Goal: Task Accomplishment & Management: Complete application form

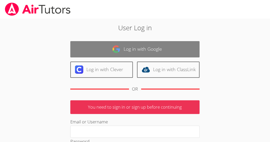
click at [168, 50] on link "Log in with Google" at bounding box center [134, 49] width 129 height 16
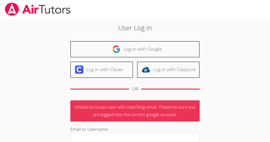
scroll to position [2, 0]
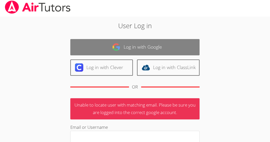
click at [125, 45] on link "Log in with Google" at bounding box center [134, 47] width 129 height 16
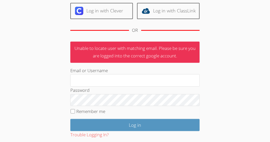
scroll to position [59, 0]
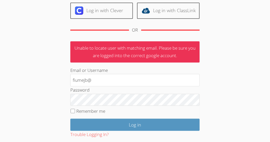
type input "[EMAIL_ADDRESS][DOMAIN_NAME]"
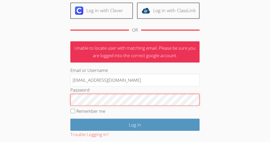
click at [70, 119] on input "Log in" at bounding box center [134, 125] width 129 height 12
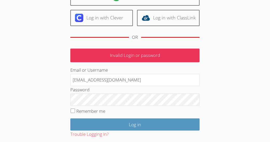
scroll to position [57, 0]
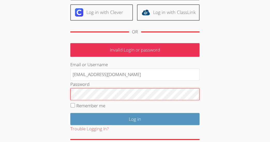
click at [70, 113] on input "Log in" at bounding box center [134, 119] width 129 height 12
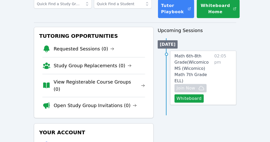
scroll to position [37, 0]
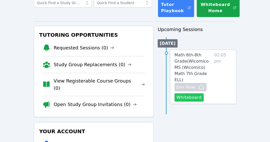
click at [193, 93] on button "Whiteboard" at bounding box center [189, 97] width 29 height 8
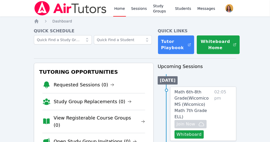
scroll to position [0, 0]
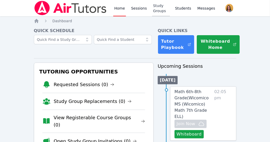
click at [152, 10] on link "Study Groups" at bounding box center [161, 8] width 18 height 17
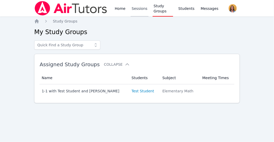
click at [137, 11] on link "Sessions" at bounding box center [140, 8] width 18 height 17
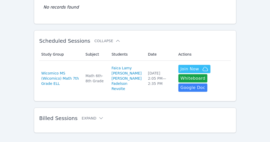
scroll to position [63, 0]
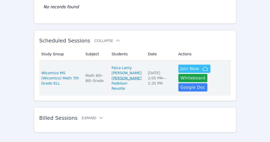
click at [125, 81] on link "[PERSON_NAME]" at bounding box center [126, 78] width 30 height 5
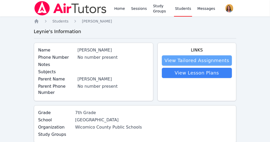
click at [186, 61] on link "View Tailored Assignments" at bounding box center [197, 60] width 70 height 10
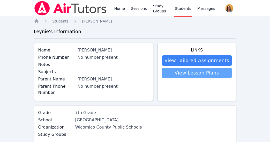
click at [179, 71] on link "View Lesson Plans" at bounding box center [197, 73] width 70 height 10
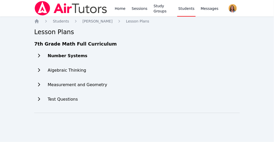
click at [59, 55] on h2 "Number Systems" at bounding box center [68, 56] width 40 height 6
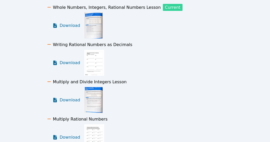
scroll to position [60, 0]
click at [68, 65] on span "Download" at bounding box center [71, 62] width 23 height 6
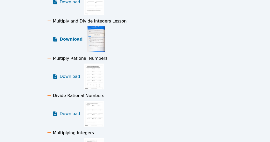
scroll to position [132, 0]
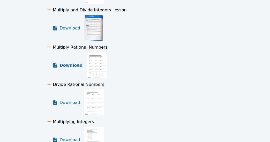
click at [69, 66] on span "Download" at bounding box center [71, 65] width 23 height 6
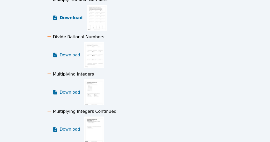
scroll to position [180, 0]
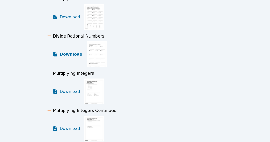
click at [72, 57] on span "Download" at bounding box center [71, 54] width 23 height 6
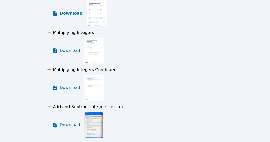
scroll to position [222, 0]
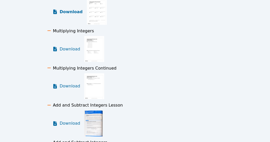
click at [71, 51] on span "Download" at bounding box center [70, 49] width 21 height 6
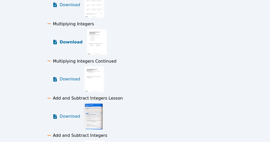
scroll to position [234, 0]
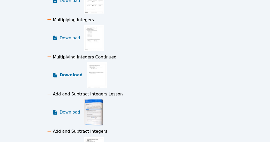
click at [68, 76] on span "Download" at bounding box center [71, 75] width 23 height 6
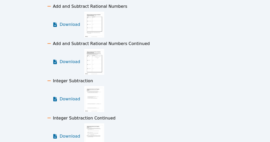
scroll to position [433, 0]
click at [69, 64] on span "Download" at bounding box center [71, 61] width 23 height 6
click at [67, 101] on span "Download" at bounding box center [70, 99] width 21 height 6
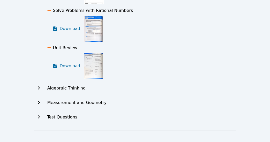
scroll to position [581, 0]
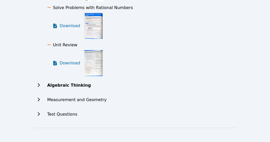
click at [68, 88] on div "Algebraic Thinking" at bounding box center [108, 85] width 149 height 10
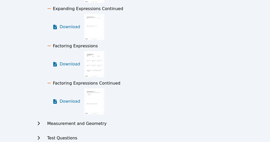
scroll to position [1624, 0]
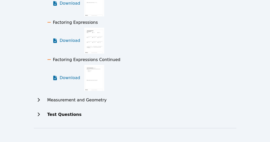
click at [58, 117] on div "Test Questions" at bounding box center [108, 114] width 149 height 10
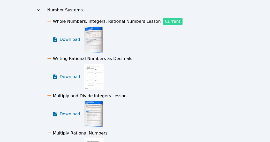
scroll to position [0, 0]
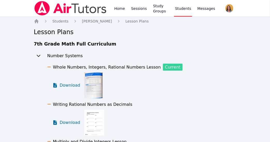
click at [163, 68] on span "Current" at bounding box center [173, 67] width 20 height 7
click at [58, 23] on span "Students" at bounding box center [61, 21] width 16 height 4
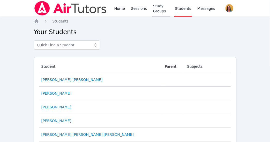
click at [157, 12] on link "Study Groups" at bounding box center [161, 8] width 18 height 17
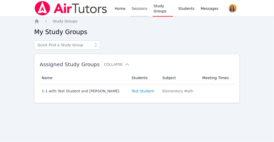
click at [140, 11] on link "Sessions" at bounding box center [140, 8] width 18 height 17
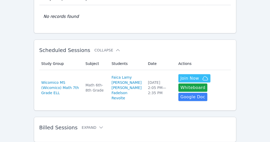
scroll to position [55, 0]
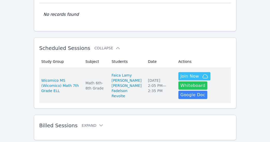
click at [187, 89] on button "Whiteboard" at bounding box center [192, 85] width 29 height 8
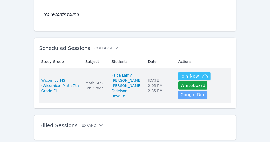
click at [183, 94] on link "Google Doc" at bounding box center [192, 95] width 29 height 8
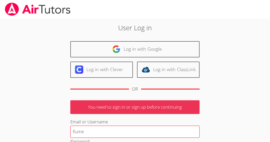
type input "fiumejb@gmail.com"
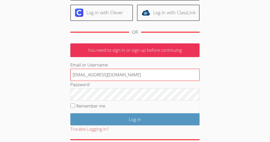
scroll to position [57, 0]
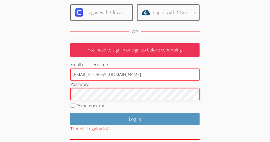
click at [70, 113] on input "Log in" at bounding box center [134, 119] width 129 height 12
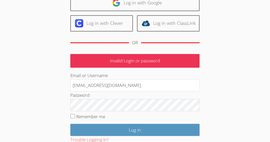
scroll to position [49, 0]
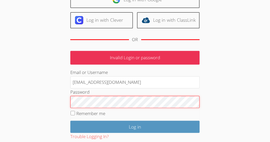
click at [70, 121] on input "Log in" at bounding box center [134, 127] width 129 height 12
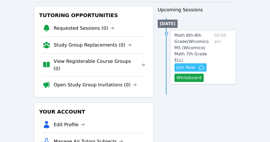
scroll to position [57, 0]
click at [186, 73] on button "Whiteboard" at bounding box center [189, 77] width 29 height 8
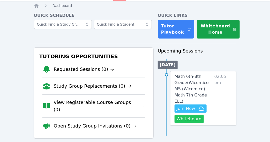
scroll to position [15, 0]
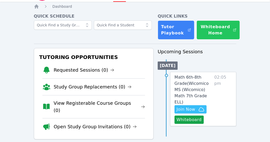
click at [215, 31] on button "Whiteboard Home" at bounding box center [218, 29] width 43 height 19
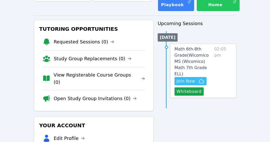
scroll to position [43, 0]
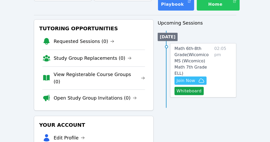
click at [84, 41] on link "Requested Sessions (0)" at bounding box center [84, 41] width 61 height 7
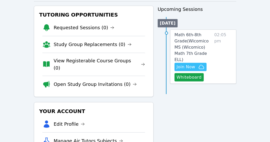
scroll to position [57, 0]
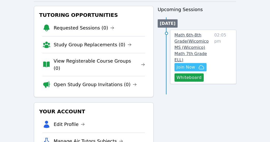
click at [189, 41] on span "Math 6th-8th Grade ( Wicomico MS (Wicomico) Math 7th Grade ELL )" at bounding box center [192, 48] width 34 height 30
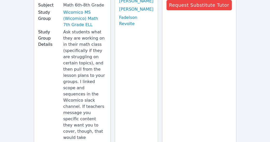
scroll to position [66, 0]
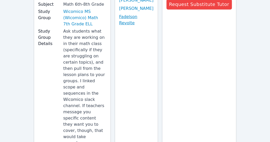
click at [134, 25] on link "Fadelson Revolte" at bounding box center [136, 20] width 34 height 12
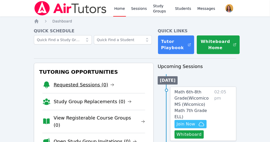
click at [94, 87] on link "Requested Sessions (0)" at bounding box center [84, 84] width 61 height 7
click at [136, 9] on link "Sessions" at bounding box center [139, 8] width 18 height 17
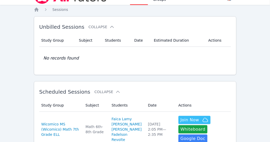
scroll to position [11, 0]
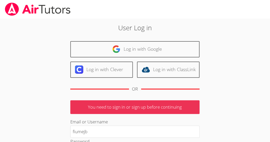
type input "fiumejb@gmail.com"
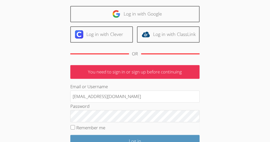
scroll to position [69, 0]
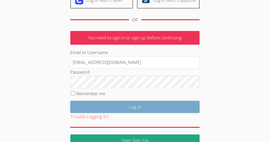
click at [156, 104] on input "Log in" at bounding box center [134, 107] width 129 height 12
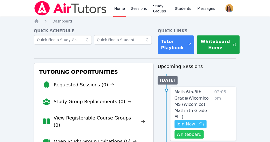
click at [196, 130] on button "Whiteboard" at bounding box center [189, 134] width 29 height 8
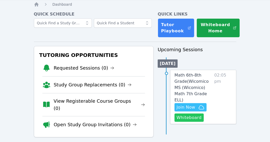
scroll to position [15, 0]
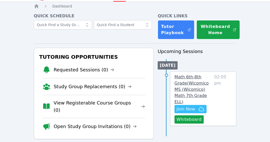
click at [197, 81] on span "Math 6th-8th Grade ( Wicomico MS (Wicomico) Math 7th Grade ELL )" at bounding box center [192, 89] width 34 height 30
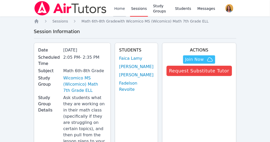
click at [117, 7] on link "Home" at bounding box center [119, 8] width 13 height 17
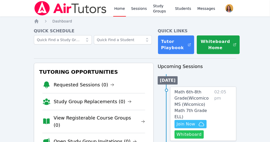
click at [190, 121] on span "Join Now" at bounding box center [186, 124] width 19 height 6
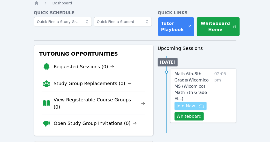
scroll to position [20, 0]
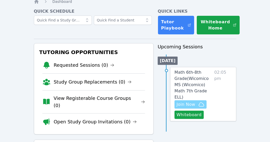
click at [187, 101] on span "Join Now" at bounding box center [186, 104] width 19 height 6
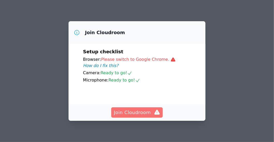
click at [127, 115] on span "Join Cloudroom" at bounding box center [137, 112] width 46 height 7
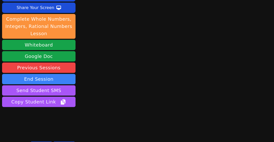
scroll to position [51, 0]
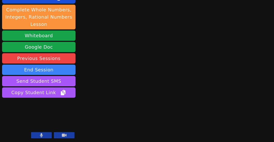
click at [39, 136] on button at bounding box center [41, 135] width 21 height 6
click at [64, 135] on icon at bounding box center [64, 135] width 5 height 3
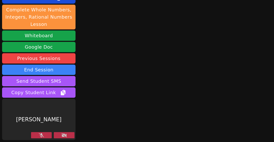
click at [66, 137] on icon at bounding box center [64, 135] width 5 height 4
click at [63, 137] on icon at bounding box center [64, 135] width 5 height 4
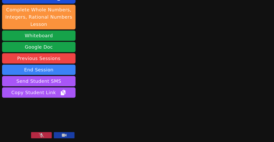
click at [64, 135] on icon at bounding box center [64, 135] width 5 height 3
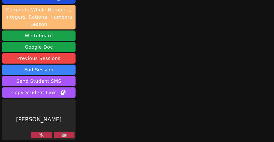
click at [14, 20] on button "Complete Whole Numbers, Integers, Rational Numbers Lesson" at bounding box center [38, 17] width 73 height 25
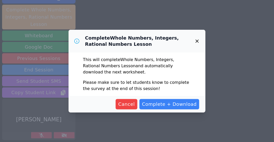
click at [197, 41] on icon "button" at bounding box center [197, 41] width 3 height 3
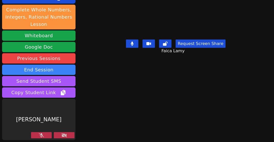
click at [64, 136] on icon at bounding box center [64, 135] width 5 height 4
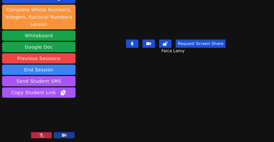
click at [63, 134] on icon at bounding box center [64, 135] width 5 height 3
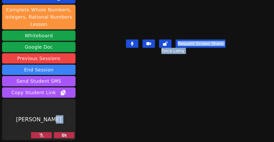
drag, startPoint x: 63, startPoint y: 134, endPoint x: 61, endPoint y: 148, distance: 13.6
click at [61, 142] on html "Session ends in 00:29:37 Mute Students Disable Student Video Lock Student Contr…" at bounding box center [137, 71] width 274 height 142
drag, startPoint x: 61, startPoint y: 148, endPoint x: 59, endPoint y: 133, distance: 14.6
click at [59, 133] on button at bounding box center [64, 135] width 21 height 6
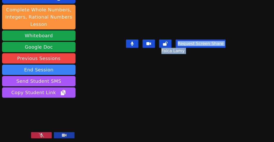
click at [66, 136] on button at bounding box center [64, 135] width 21 height 6
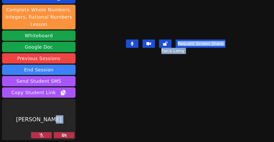
click at [66, 136] on icon at bounding box center [64, 135] width 5 height 4
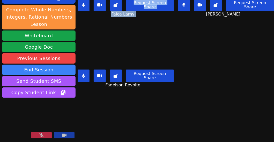
click at [42, 136] on icon at bounding box center [41, 135] width 5 height 4
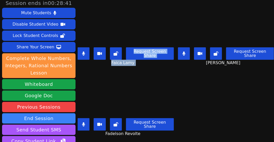
scroll to position [0, 0]
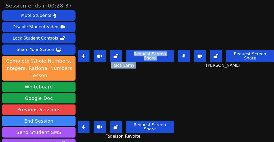
click at [83, 55] on icon at bounding box center [83, 56] width 3 height 4
click at [181, 58] on button at bounding box center [184, 56] width 12 height 12
click at [84, 129] on button at bounding box center [84, 127] width 12 height 12
click at [84, 57] on icon at bounding box center [83, 56] width 3 height 4
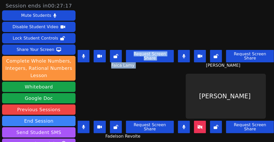
click at [182, 54] on icon at bounding box center [183, 56] width 3 height 4
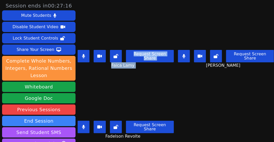
click at [80, 55] on button at bounding box center [84, 56] width 12 height 12
click at [79, 53] on button at bounding box center [84, 56] width 12 height 12
click at [86, 128] on button at bounding box center [84, 127] width 12 height 12
click at [80, 123] on button at bounding box center [84, 127] width 12 height 12
click at [84, 55] on button at bounding box center [84, 56] width 12 height 12
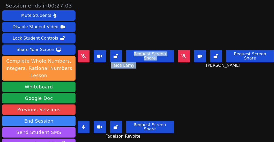
click at [83, 128] on icon at bounding box center [83, 127] width 3 height 4
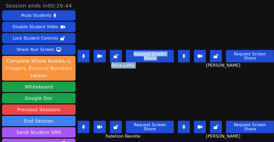
scroll to position [4, 0]
click at [180, 126] on button at bounding box center [184, 127] width 12 height 12
click at [85, 126] on button at bounding box center [84, 127] width 12 height 12
click at [88, 127] on button at bounding box center [84, 127] width 12 height 12
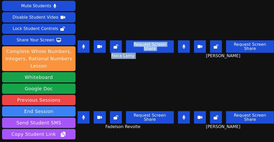
scroll to position [0, 0]
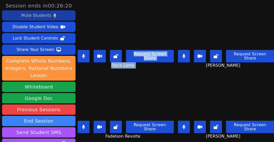
click at [47, 16] on div "Mute Students" at bounding box center [36, 15] width 30 height 8
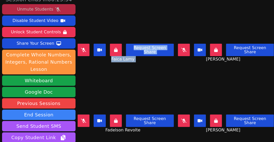
scroll to position [4, 0]
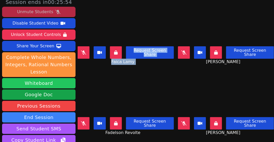
click at [51, 84] on button "Whiteboard" at bounding box center [38, 83] width 73 height 10
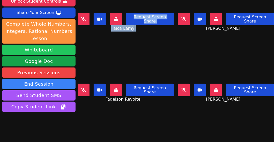
scroll to position [51, 0]
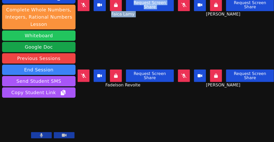
click at [53, 35] on button "Whiteboard" at bounding box center [38, 36] width 73 height 10
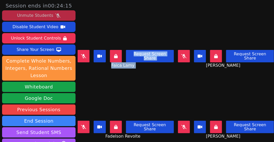
click at [80, 58] on button at bounding box center [84, 56] width 12 height 12
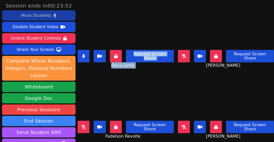
click at [84, 55] on icon at bounding box center [83, 56] width 3 height 4
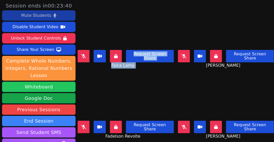
click at [26, 89] on button "Whiteboard" at bounding box center [38, 87] width 73 height 10
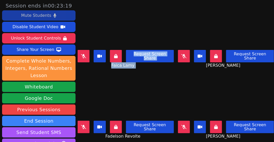
click at [180, 124] on button at bounding box center [184, 127] width 12 height 12
click at [50, 89] on button "Whiteboard" at bounding box center [38, 87] width 73 height 10
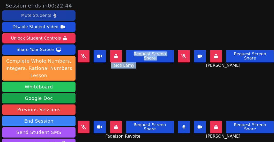
scroll to position [4, 0]
click at [52, 88] on button "Whiteboard" at bounding box center [38, 87] width 73 height 10
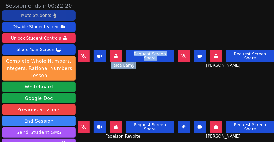
click at [180, 126] on button at bounding box center [184, 127] width 12 height 12
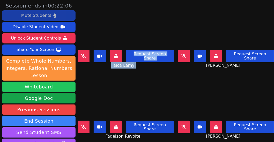
click at [49, 87] on button "Whiteboard" at bounding box center [38, 87] width 73 height 10
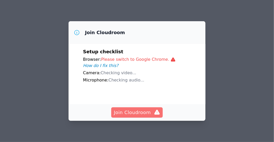
click at [134, 114] on span "Join Cloudroom" at bounding box center [137, 112] width 46 height 7
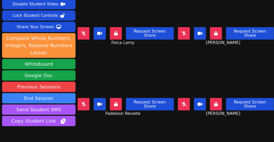
scroll to position [24, 0]
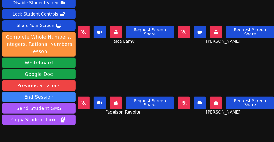
click at [59, 64] on button "Whiteboard" at bounding box center [38, 63] width 73 height 10
click at [84, 31] on icon at bounding box center [83, 32] width 5 height 4
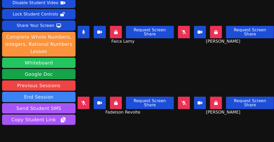
click at [50, 66] on button "Whiteboard" at bounding box center [38, 63] width 73 height 10
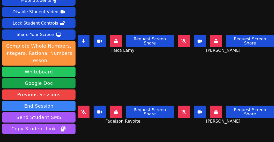
scroll to position [0, 0]
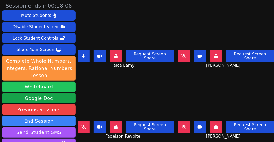
click at [50, 87] on button "Whiteboard" at bounding box center [38, 87] width 73 height 10
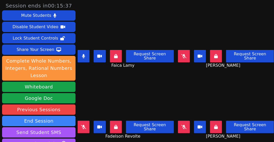
click at [84, 54] on icon at bounding box center [83, 56] width 3 height 4
click at [178, 122] on button at bounding box center [184, 127] width 12 height 12
click at [55, 89] on button "Whiteboard" at bounding box center [38, 87] width 73 height 10
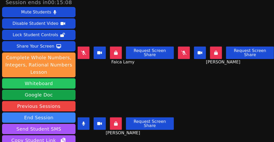
scroll to position [3, 0]
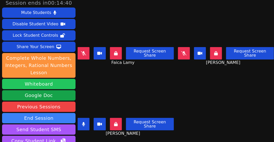
click at [54, 84] on button "Whiteboard" at bounding box center [38, 84] width 73 height 10
click at [83, 122] on icon at bounding box center [83, 124] width 3 height 4
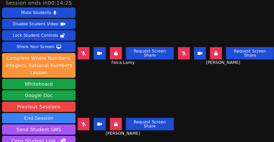
click at [82, 47] on button at bounding box center [84, 53] width 12 height 12
click at [181, 51] on icon at bounding box center [183, 53] width 5 height 4
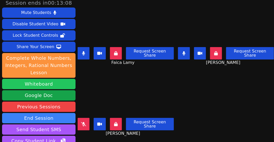
click at [44, 85] on button "Whiteboard" at bounding box center [38, 84] width 73 height 10
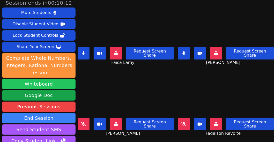
click at [56, 85] on button "Whiteboard" at bounding box center [38, 84] width 73 height 10
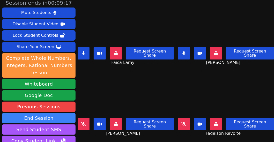
click at [181, 122] on icon at bounding box center [183, 124] width 5 height 4
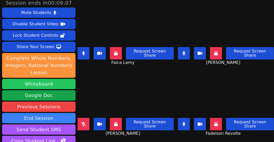
click at [18, 87] on button "Whiteboard" at bounding box center [38, 84] width 73 height 10
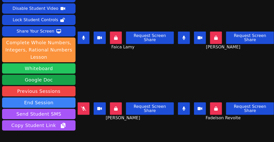
scroll to position [0, 0]
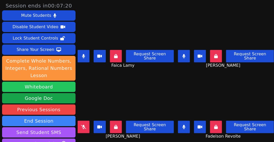
click at [51, 89] on button "Whiteboard" at bounding box center [38, 87] width 73 height 10
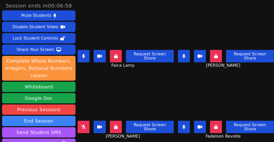
click at [182, 125] on icon at bounding box center [183, 127] width 3 height 4
click at [185, 50] on button at bounding box center [184, 56] width 12 height 12
click at [84, 54] on icon at bounding box center [83, 56] width 3 height 4
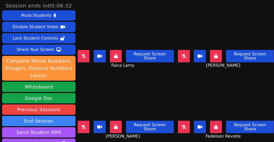
click at [178, 52] on button at bounding box center [184, 56] width 12 height 12
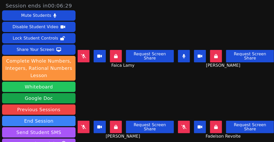
click at [52, 89] on button "Whiteboard" at bounding box center [38, 87] width 73 height 10
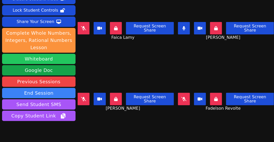
scroll to position [51, 0]
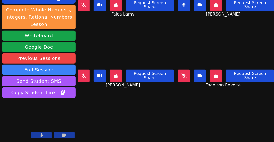
click at [42, 134] on icon at bounding box center [41, 135] width 3 height 4
click at [41, 133] on icon at bounding box center [41, 135] width 5 height 4
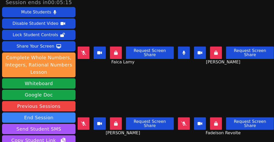
scroll to position [0, 0]
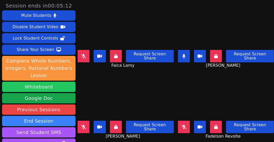
click at [57, 91] on button "Whiteboard" at bounding box center [38, 87] width 73 height 10
click at [46, 86] on button "Whiteboard" at bounding box center [38, 87] width 73 height 10
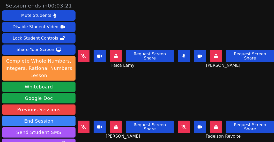
click at [183, 53] on button at bounding box center [184, 56] width 12 height 12
click at [83, 54] on icon at bounding box center [83, 56] width 5 height 4
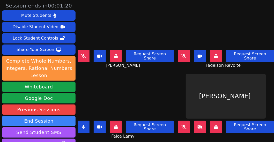
scroll to position [4, 0]
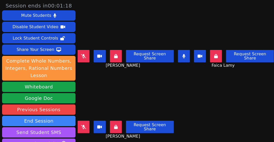
click at [232, 98] on main "Dawenska [PERSON_NAME] Request Screen Share Dawenska [PERSON_NAME] Request Scre…" at bounding box center [176, 71] width 196 height 142
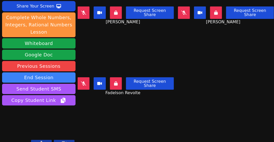
scroll to position [51, 0]
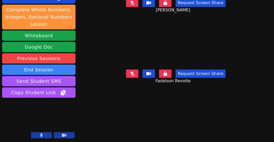
click at [39, 134] on button at bounding box center [41, 135] width 21 height 6
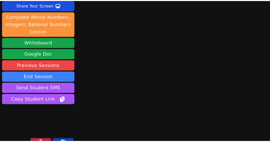
scroll to position [47, 0]
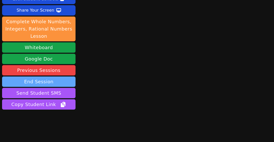
click at [47, 77] on button "End Session" at bounding box center [38, 82] width 73 height 10
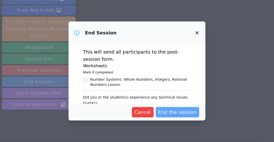
click at [175, 112] on span "End the session" at bounding box center [177, 112] width 39 height 7
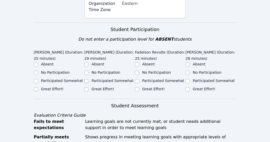
scroll to position [195, 0]
click at [38, 79] on input "Participated Somewhat" at bounding box center [36, 81] width 4 height 4
checkbox input "true"
click at [87, 79] on input "Participated Somewhat" at bounding box center [86, 81] width 4 height 4
checkbox input "true"
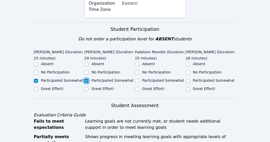
click at [138, 79] on input "Participated Somewhat" at bounding box center [137, 81] width 4 height 4
checkbox input "true"
click at [194, 78] on label "Participated Somewhat" at bounding box center [214, 80] width 42 height 4
click at [190, 79] on input "Participated Somewhat" at bounding box center [188, 81] width 4 height 4
checkbox input "true"
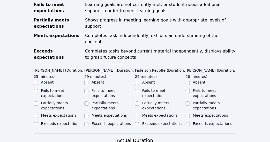
scroll to position [313, 0]
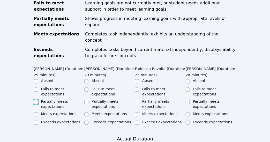
click at [35, 100] on input "Partially meets expectations" at bounding box center [36, 102] width 4 height 4
checkbox input "true"
click at [87, 100] on input "Partially meets expectations" at bounding box center [86, 102] width 4 height 4
checkbox input "true"
click at [137, 100] on input "Partially meets expectations" at bounding box center [137, 102] width 4 height 4
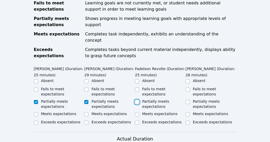
checkbox input "true"
click at [188, 100] on input "Partially meets expectations" at bounding box center [188, 102] width 4 height 4
checkbox input "true"
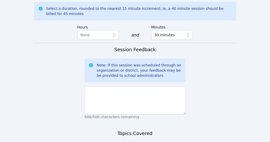
scroll to position [461, 0]
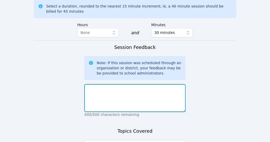
click at [146, 84] on textarea at bounding box center [134, 98] width 101 height 28
type textarea "O"
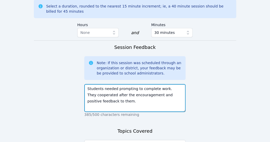
type textarea "Students needed prompting to complete work. They cooperated after the encourage…"
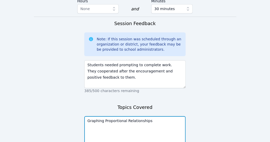
scroll to position [511, 0]
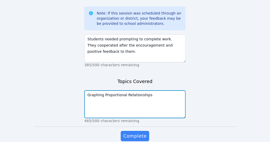
type textarea "Graphing Proportional Relationships"
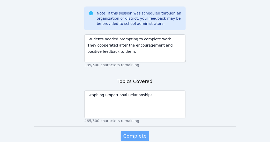
click at [135, 131] on button "Complete" at bounding box center [135, 136] width 28 height 10
